Goal: Transaction & Acquisition: Download file/media

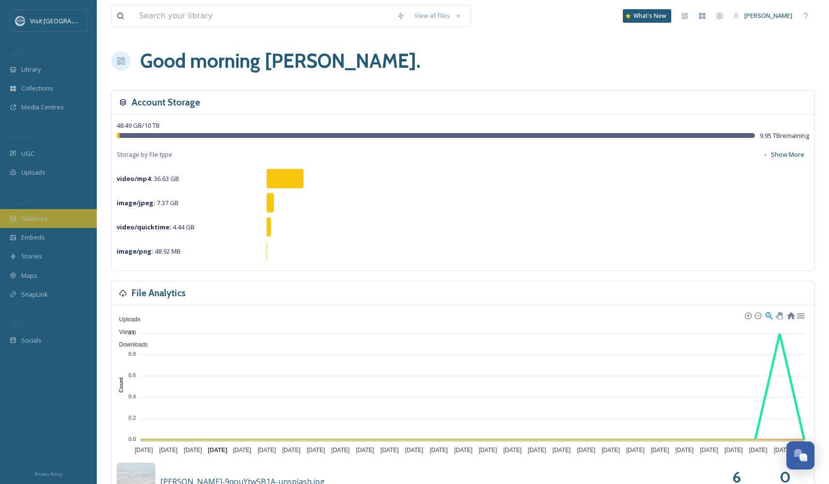
click at [50, 221] on div "Galleries" at bounding box center [48, 218] width 97 height 19
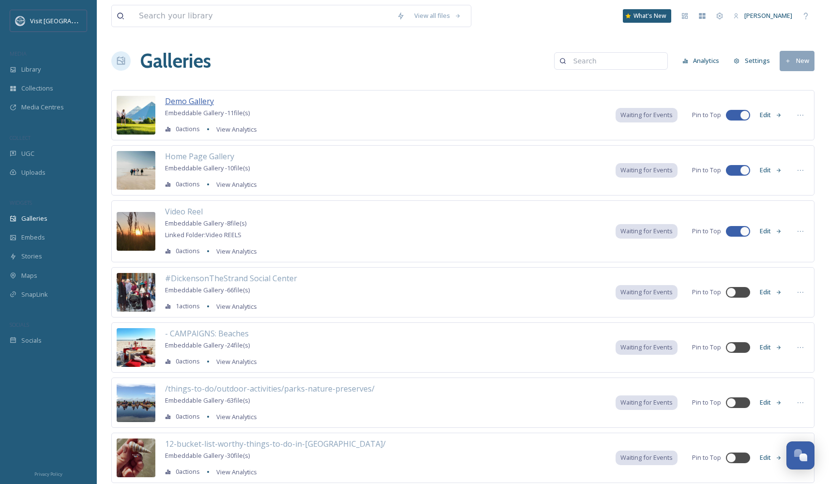
click at [190, 100] on span "Demo Gallery" at bounding box center [189, 101] width 49 height 11
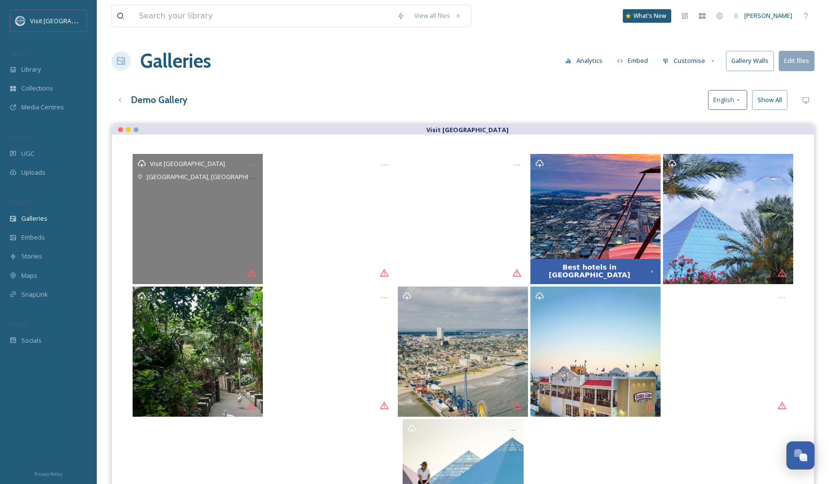
click at [206, 227] on div "Visit [GEOGRAPHIC_DATA] [GEOGRAPHIC_DATA], [GEOGRAPHIC_DATA], [GEOGRAPHIC_DATA]" at bounding box center [198, 219] width 130 height 130
click at [235, 208] on div "Visit [GEOGRAPHIC_DATA] [GEOGRAPHIC_DATA], [GEOGRAPHIC_DATA], [GEOGRAPHIC_DATA]" at bounding box center [198, 219] width 130 height 130
click at [228, 213] on div "Visit [GEOGRAPHIC_DATA] [GEOGRAPHIC_DATA], [GEOGRAPHIC_DATA], [GEOGRAPHIC_DATA]" at bounding box center [198, 219] width 130 height 130
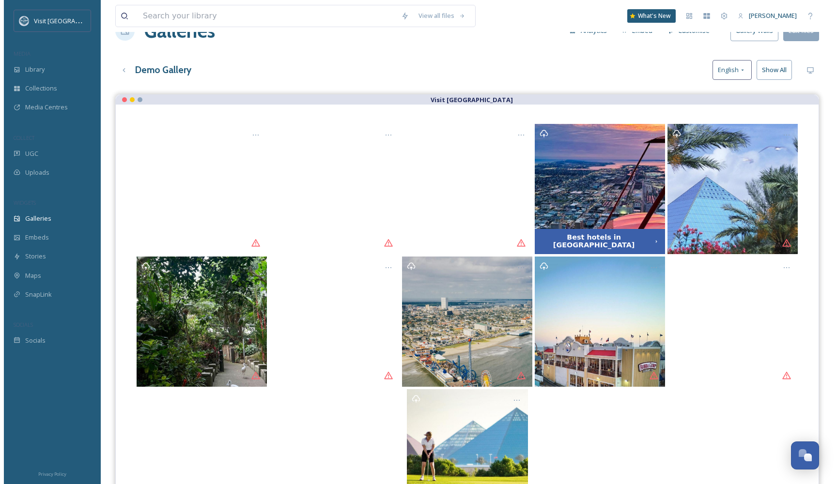
scroll to position [61, 0]
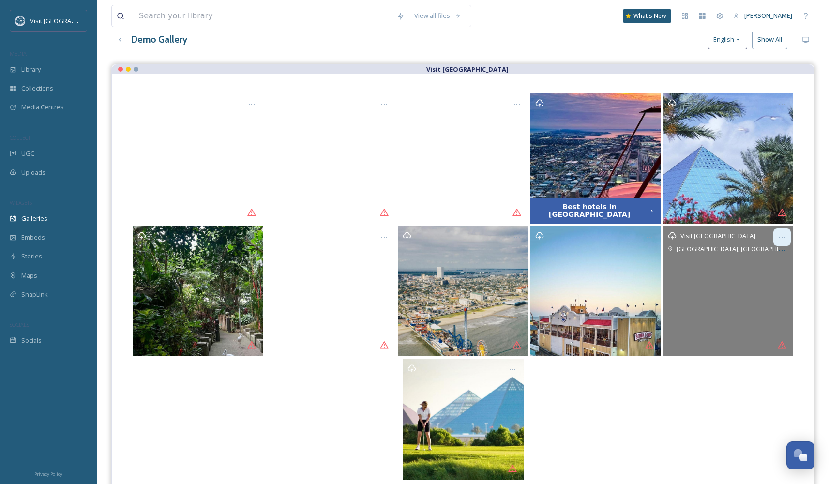
click at [782, 239] on icon "Opens media popup. Media description: 41c628e53ce531e9c395c26fcb6c4ef30fe426af0…" at bounding box center [782, 237] width 8 height 8
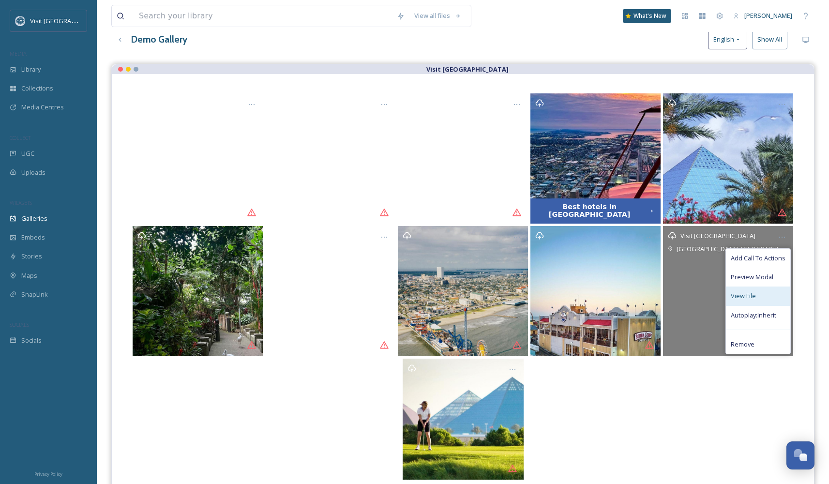
click at [769, 292] on div "View File" at bounding box center [758, 296] width 64 height 19
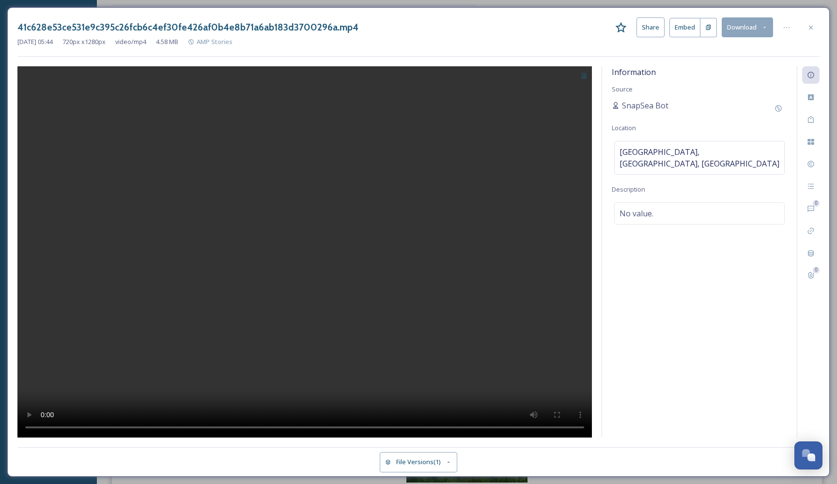
click at [305, 254] on video at bounding box center [304, 252] width 574 height 372
click at [806, 23] on div at bounding box center [810, 27] width 17 height 17
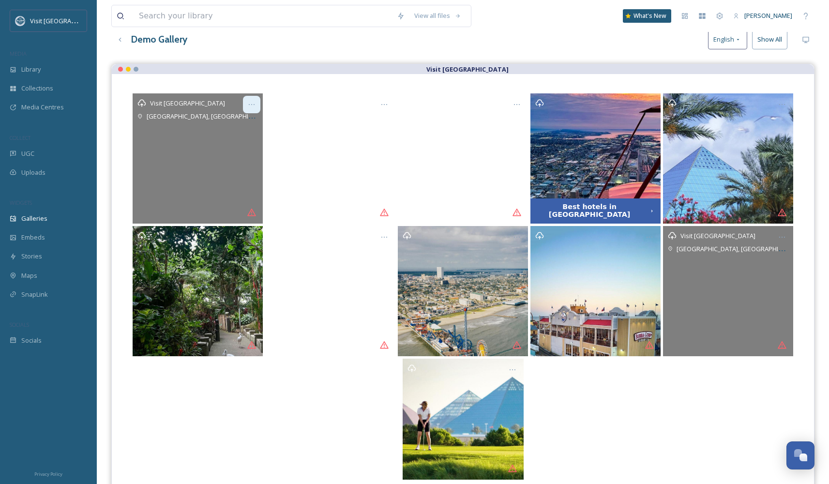
click at [254, 99] on div "Opens media popup. Media description: 58372ba8d4f1027c0530d458b4df657e21f9f9ea0…" at bounding box center [251, 104] width 17 height 17
click at [141, 101] on icon "Opens media popup. Media description: 58372ba8d4f1027c0530d458b4df657e21f9f9ea0…" at bounding box center [141, 103] width 9 height 9
click at [142, 105] on icon "Opens media popup. Media description: 58372ba8d4f1027c0530d458b4df657e21f9f9ea0…" at bounding box center [142, 103] width 8 height 7
click at [142, 103] on icon "Opens media popup. Media description: 58372ba8d4f1027c0530d458b4df657e21f9f9ea0…" at bounding box center [141, 103] width 9 height 9
click at [142, 101] on icon "Opens media popup. Media description: 58372ba8d4f1027c0530d458b4df657e21f9f9ea0…" at bounding box center [141, 103] width 9 height 9
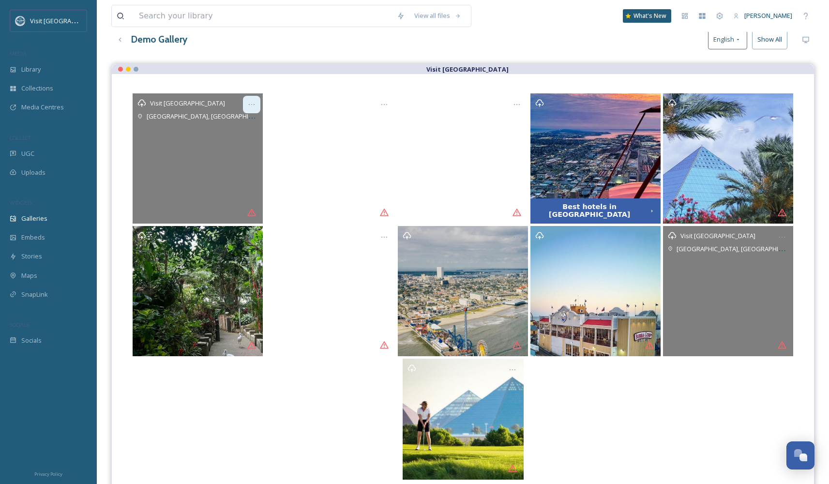
click at [248, 102] on icon "Opens media popup. Media description: 58372ba8d4f1027c0530d458b4df657e21f9f9ea0…" at bounding box center [252, 105] width 8 height 8
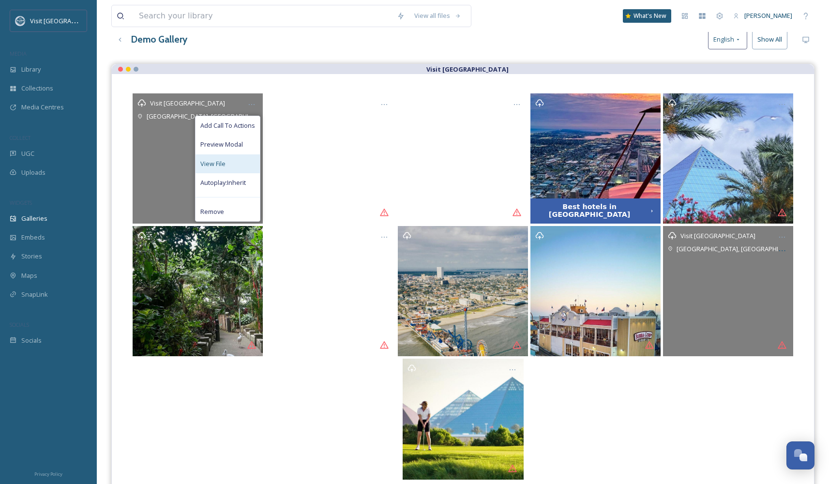
click at [238, 165] on div "View File" at bounding box center [228, 163] width 64 height 19
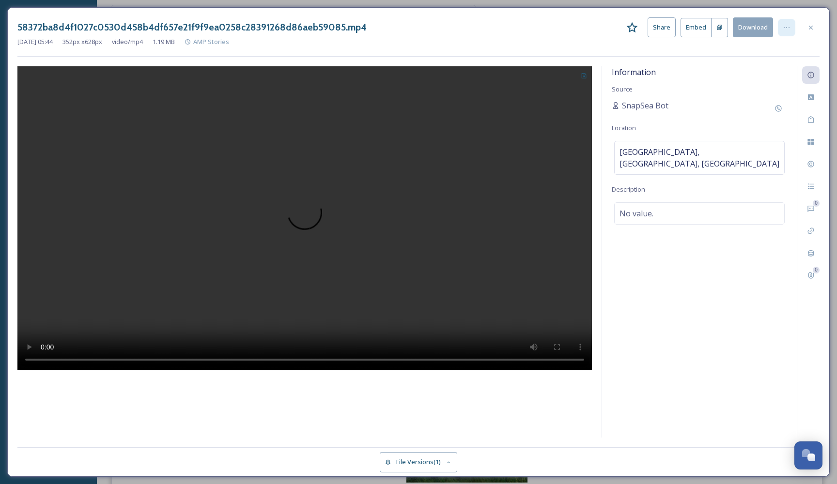
click at [785, 31] on div at bounding box center [786, 27] width 17 height 17
click at [753, 28] on button "Download" at bounding box center [752, 27] width 40 height 20
